Goal: Task Accomplishment & Management: Manage account settings

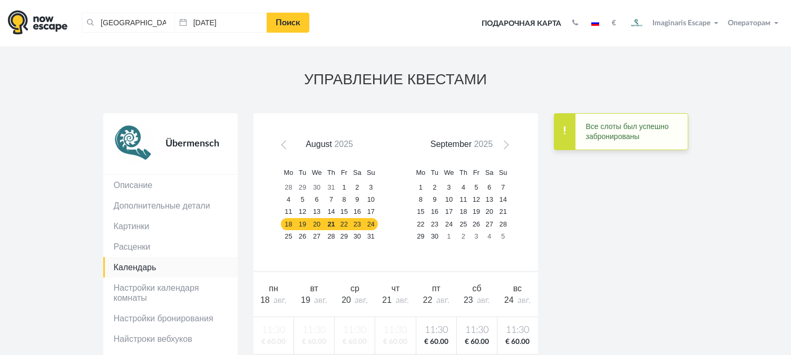
scroll to position [61, 0]
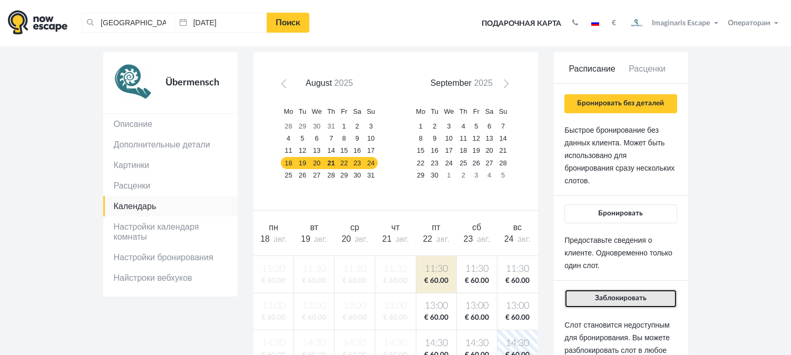
click at [586, 299] on button "Заблокировать" at bounding box center [620, 298] width 112 height 19
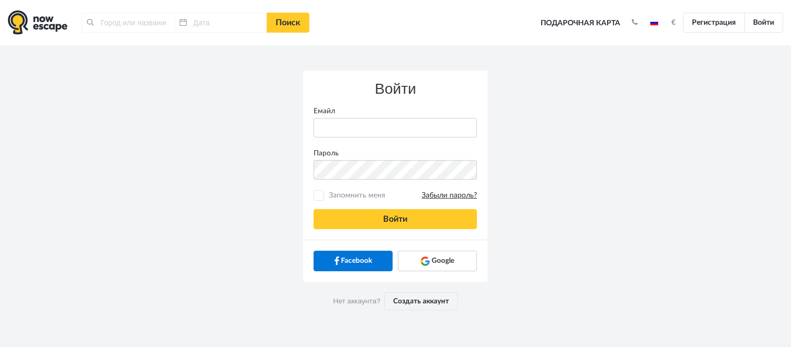
type input "[GEOGRAPHIC_DATA], [GEOGRAPHIC_DATA]"
type input "[DATE]"
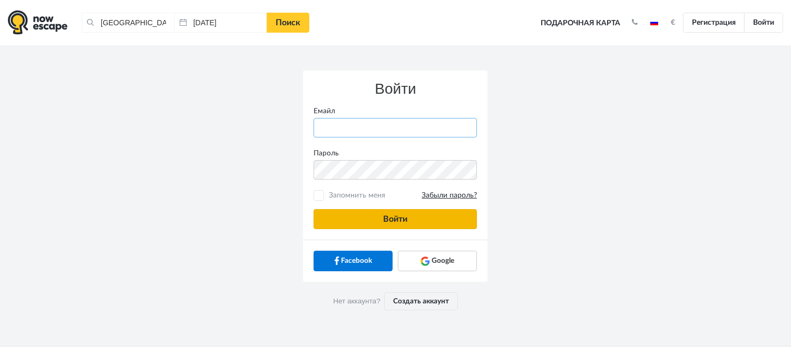
type input "anatoly@imaginaris.ee"
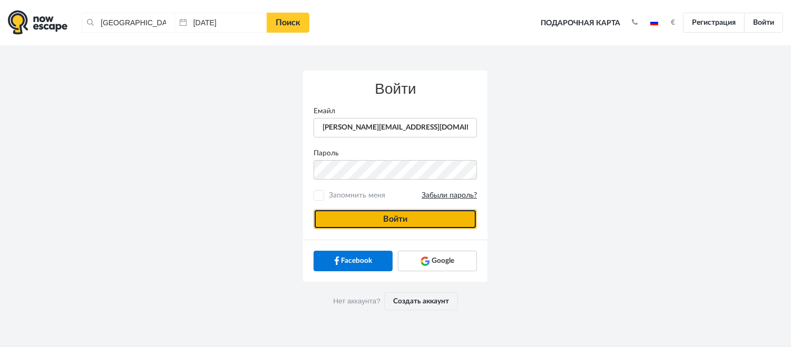
click at [383, 213] on button "Войти" at bounding box center [394, 219] width 163 height 20
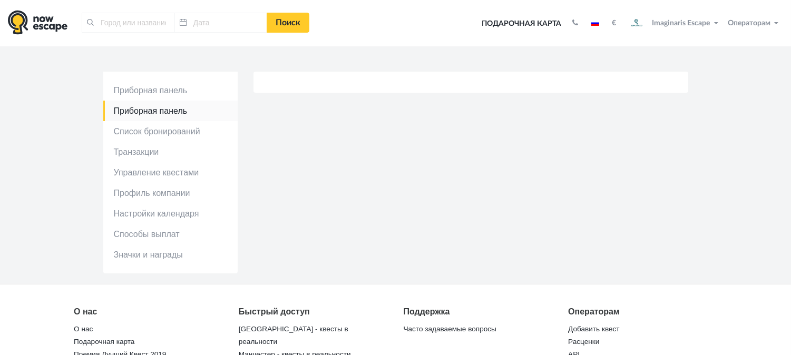
type input "[GEOGRAPHIC_DATA], [GEOGRAPHIC_DATA]"
type input "[DATE]"
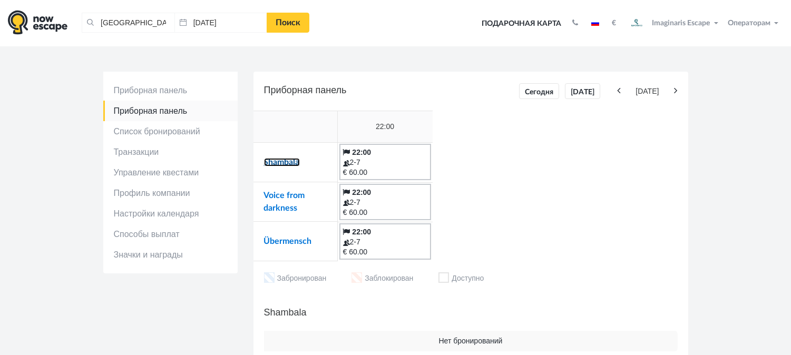
click at [283, 165] on link "Shambala" at bounding box center [282, 162] width 36 height 8
click at [288, 195] on link "Voice from darkness" at bounding box center [284, 201] width 41 height 21
click at [285, 244] on link "Übermensch" at bounding box center [288, 241] width 48 height 8
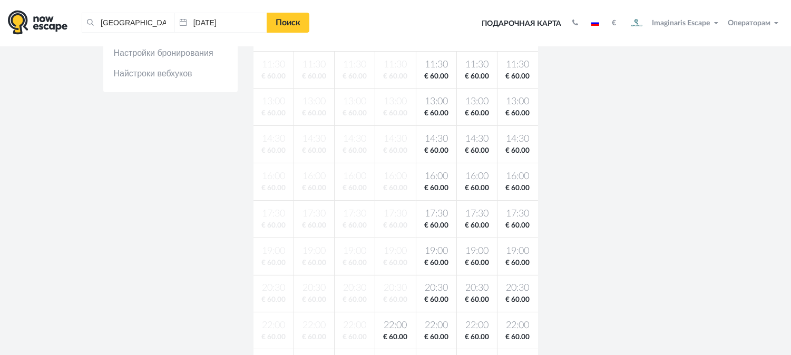
scroll to position [271, 0]
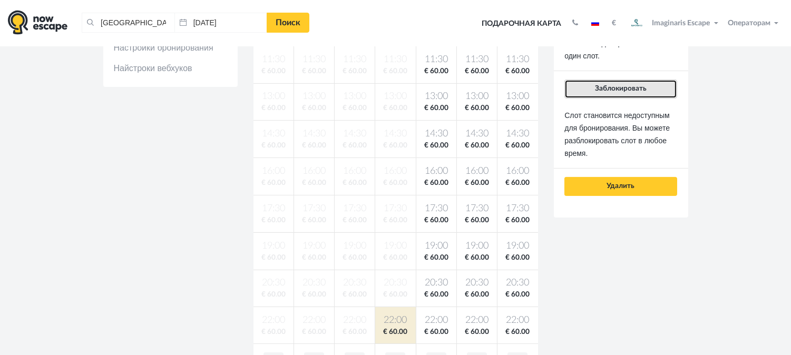
click at [604, 80] on button "Заблокировать" at bounding box center [620, 89] width 112 height 19
click at [623, 83] on button "Заблокировать" at bounding box center [620, 89] width 112 height 19
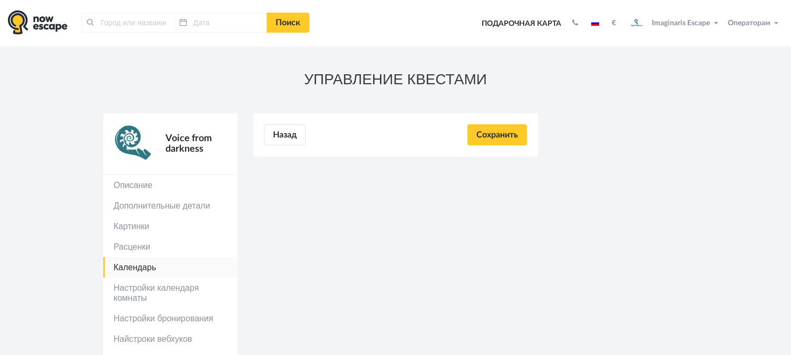
type input "[GEOGRAPHIC_DATA], [GEOGRAPHIC_DATA]"
type input "[DATE]"
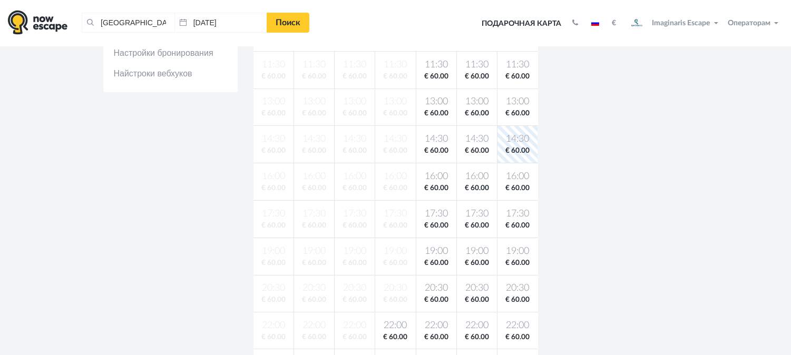
scroll to position [258, 0]
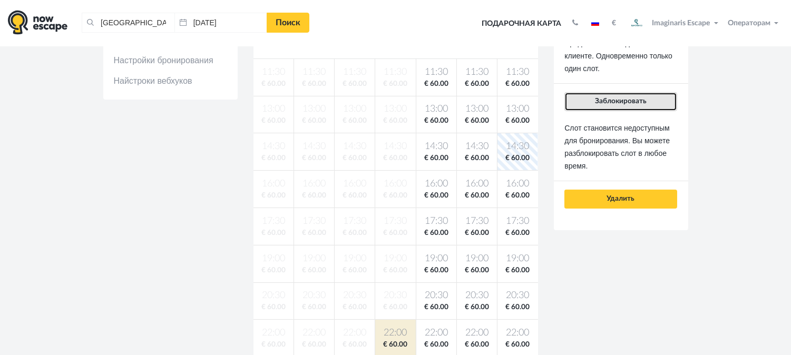
click at [604, 96] on button "Заблокировать" at bounding box center [620, 101] width 112 height 19
click at [602, 108] on button "Заблокировать" at bounding box center [620, 101] width 112 height 19
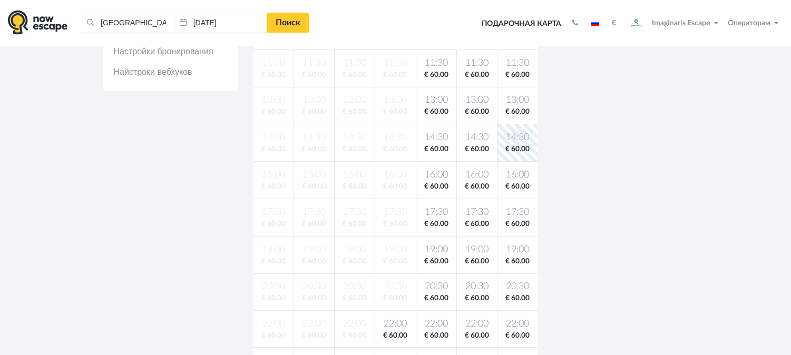
scroll to position [269, 0]
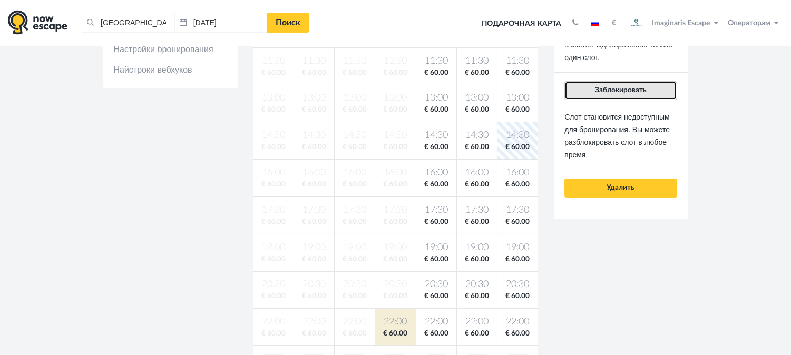
click at [623, 87] on span "Заблокировать" at bounding box center [621, 89] width 52 height 7
click at [609, 86] on span "Заблокировать" at bounding box center [621, 89] width 52 height 7
